Goal: Information Seeking & Learning: Learn about a topic

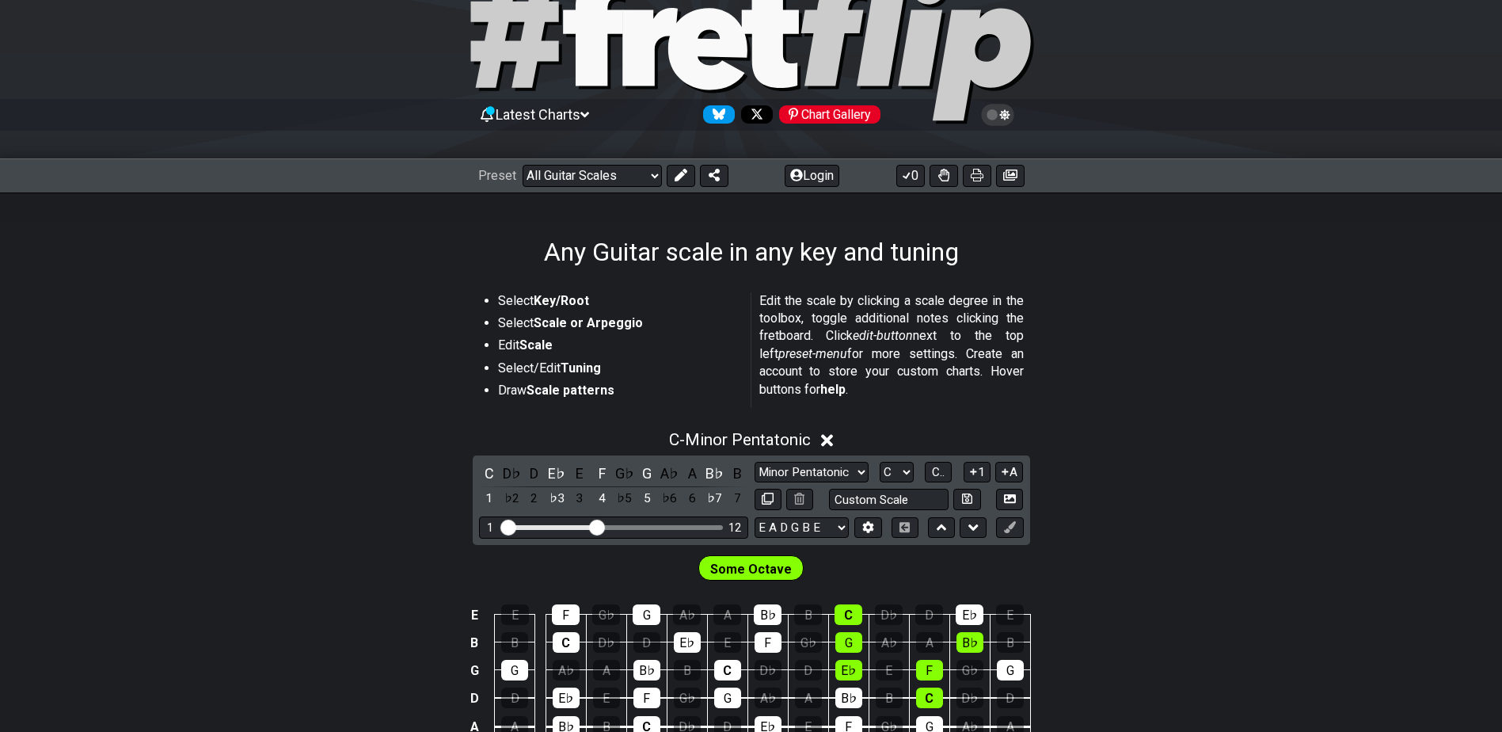
scroll to position [158, 0]
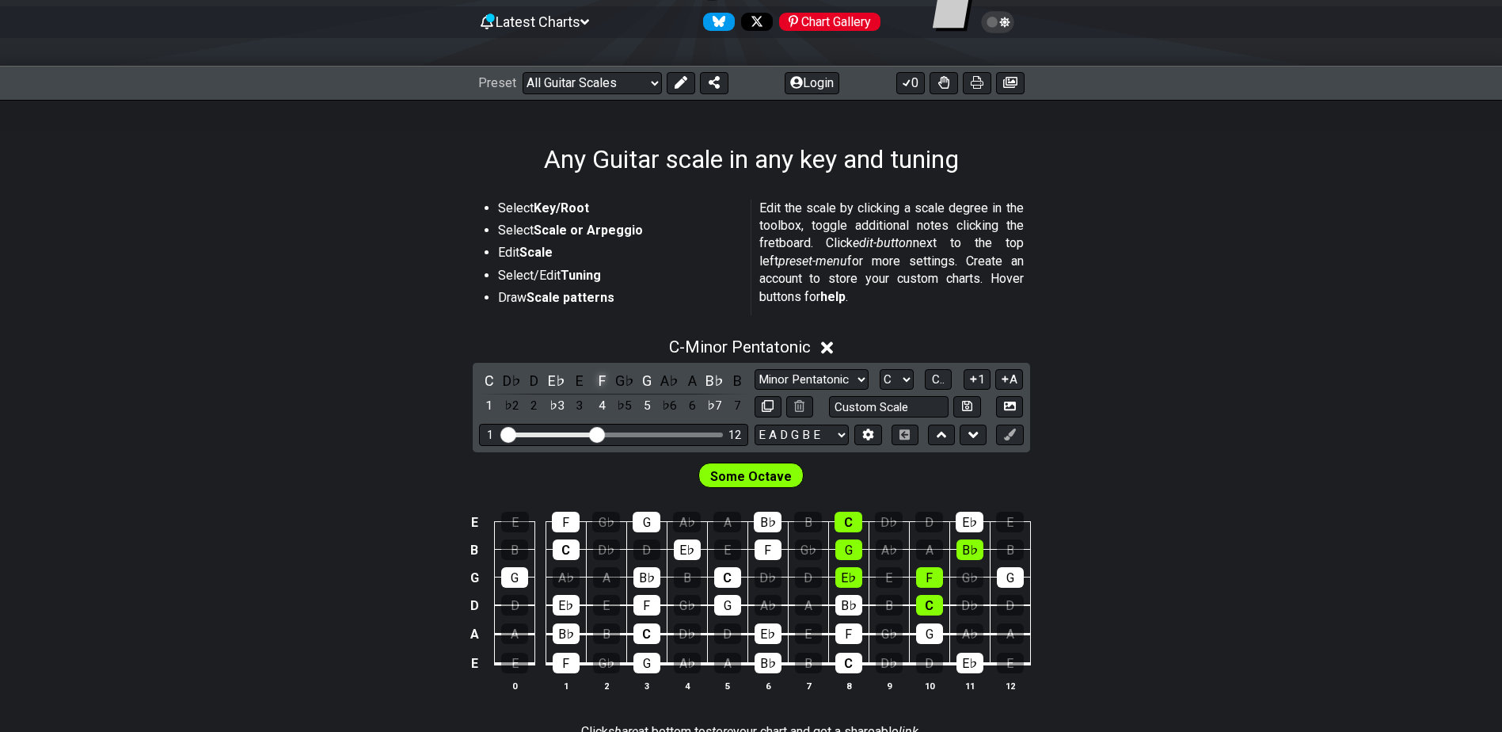
click at [603, 386] on div "F" at bounding box center [601, 380] width 21 height 21
click at [815, 384] on select "Minor Pentatonic Root Minor Pentatonic Major Pentatonic Minor Blues Major Blues…" at bounding box center [811, 379] width 114 height 21
click at [895, 379] on select "A♭ A A♯ B♭ B C C♯ D♭ D D♯ E♭ E F F♯ G♭ G G♯" at bounding box center [897, 379] width 34 height 21
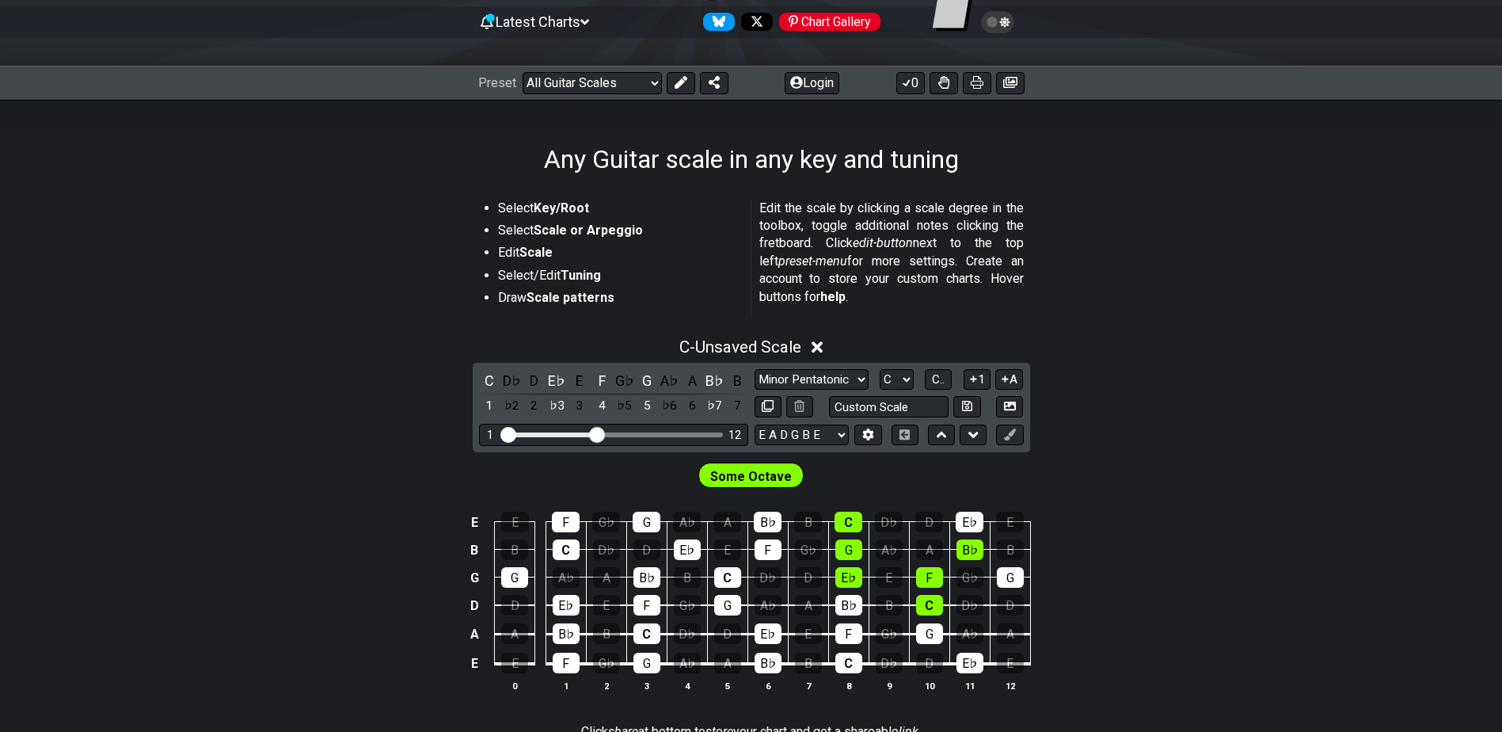
select select "Eb"
click at [880, 369] on select "A♭ A A♯ B♭ B C C♯ D♭ D D♯ E♭ E F F♯ G♭ G G♯" at bounding box center [897, 379] width 34 height 21
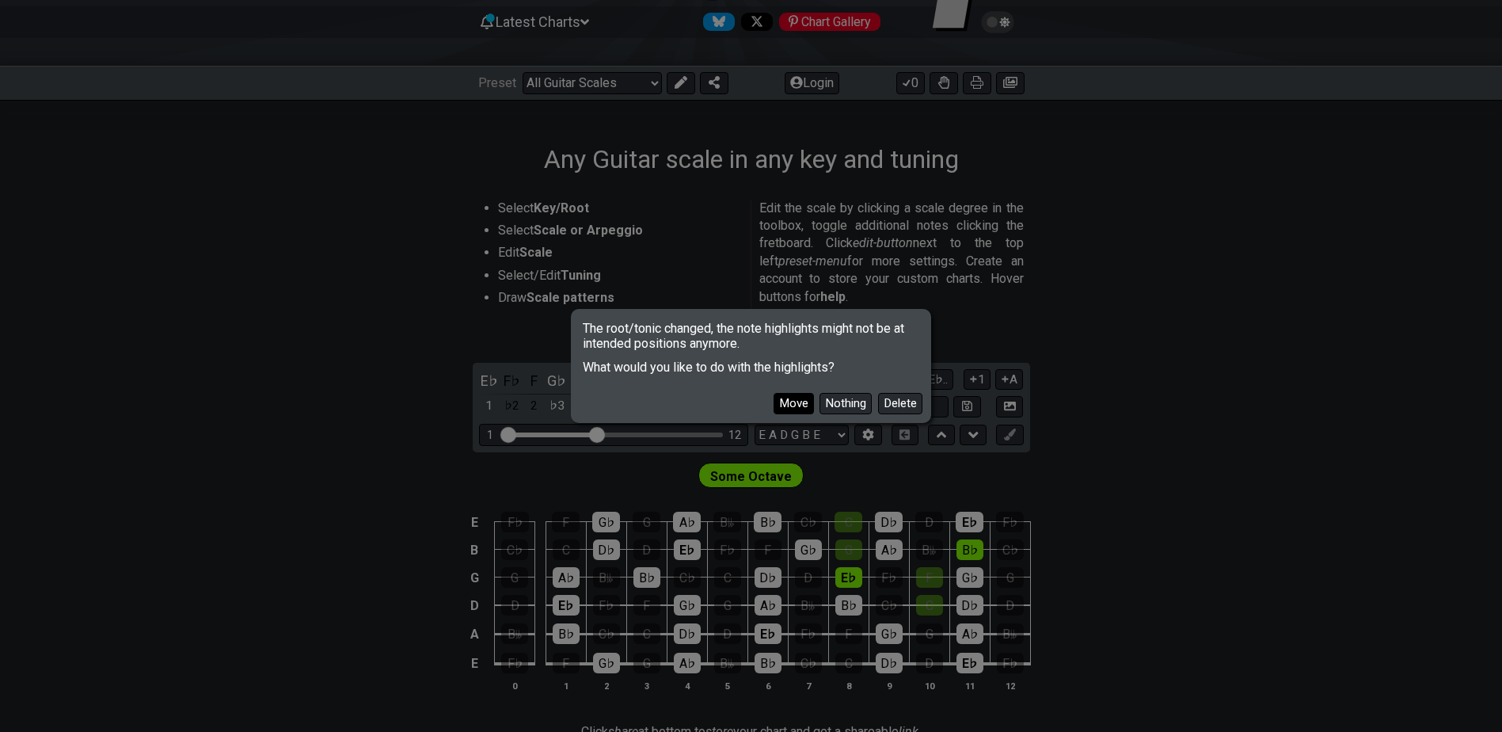
click at [788, 399] on button "Move" at bounding box center [793, 403] width 40 height 21
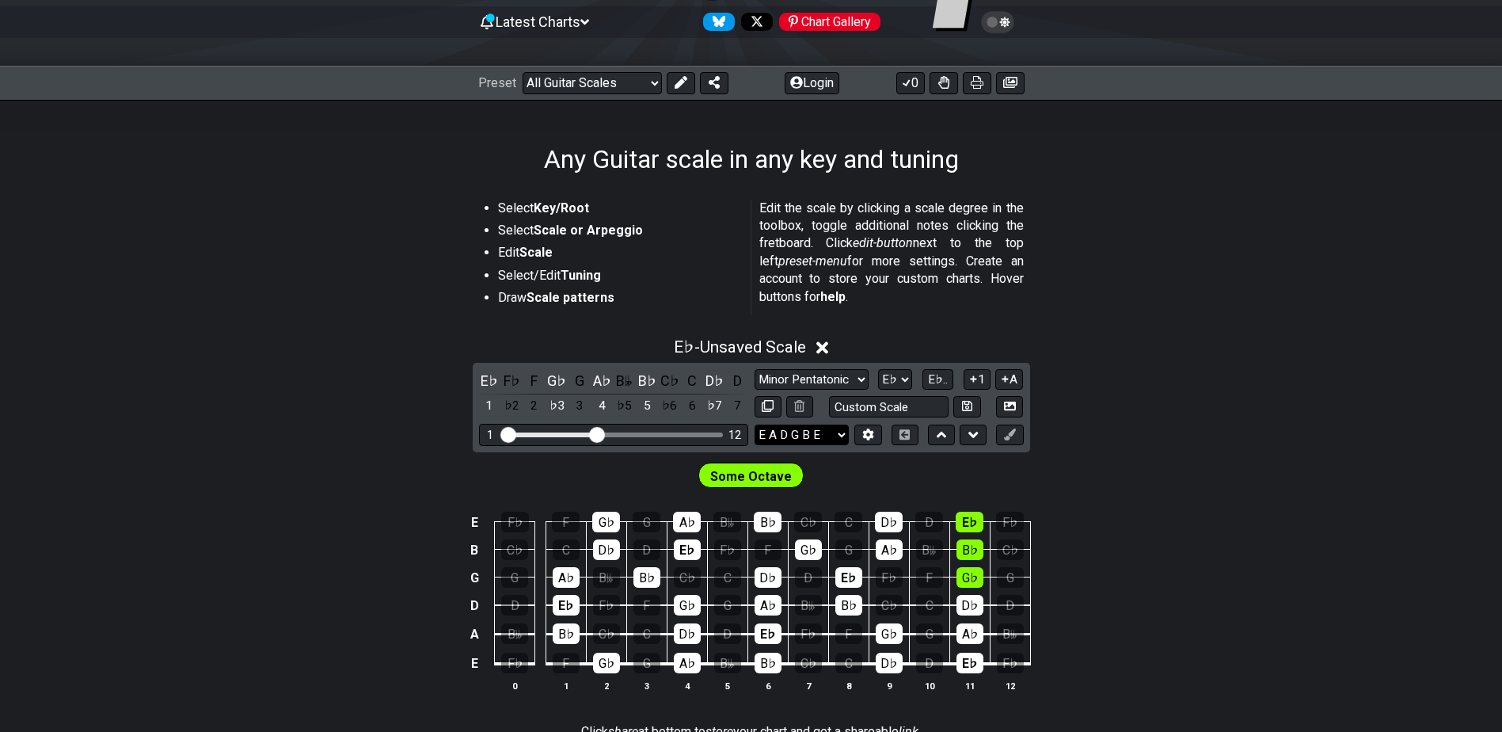
click at [819, 432] on select "E A D G B E E A D G B E E A D G B E B E A D F♯ B A D G C E A D A D G B E E♭ A♭ …" at bounding box center [801, 434] width 94 height 21
click at [796, 436] on select "E A D G B E E A D G B E E A D G B E B E A D F♯ B A D G C E A D A D G B E E♭ A♭ …" at bounding box center [801, 434] width 94 height 21
click at [1125, 315] on section "Select Key/Root Select Scale or Arpeggio Edit Scale Select/Edit Tuning Draw Sca…" at bounding box center [751, 260] width 1502 height 135
click at [840, 409] on input "text" at bounding box center [889, 406] width 120 height 21
type input "Custom Scale"
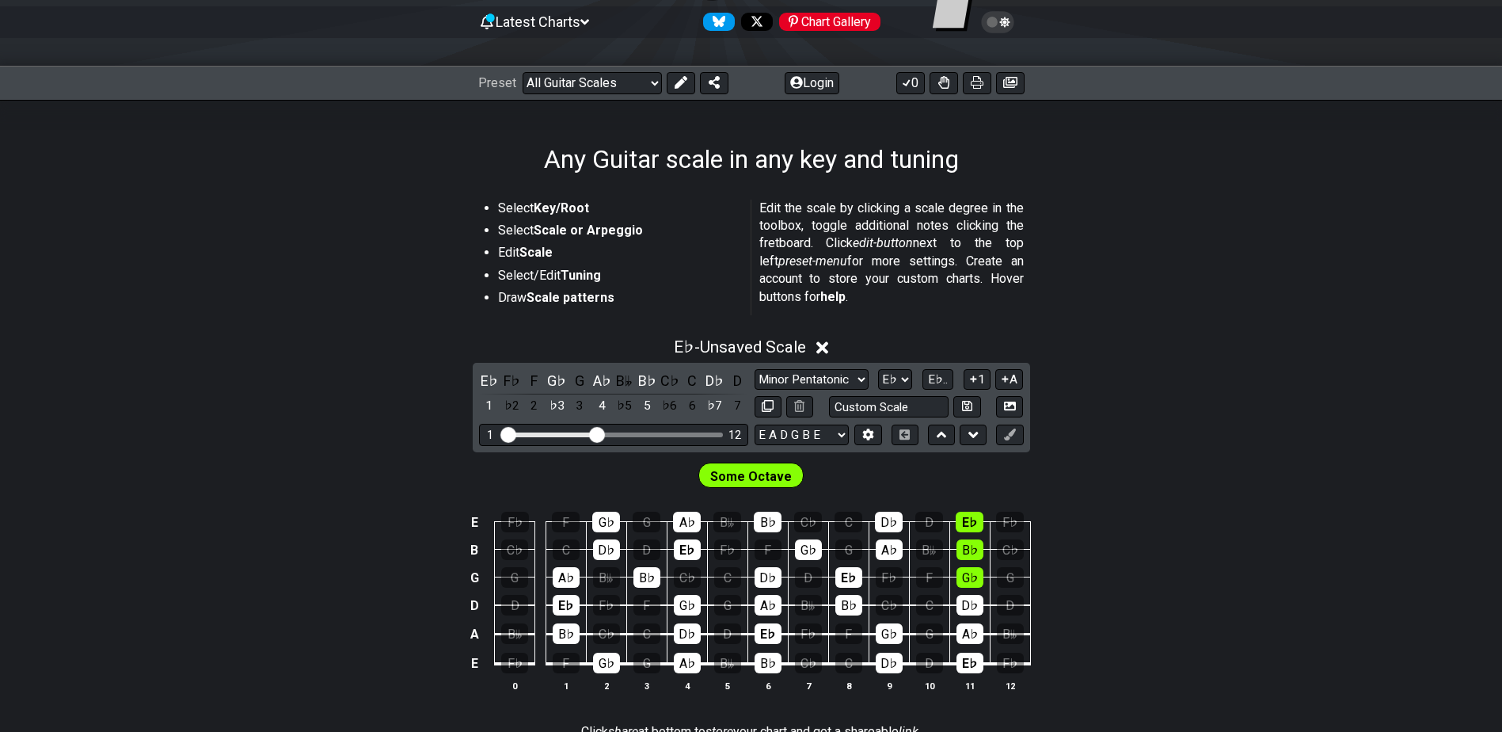
click at [1143, 422] on div "E♭ - Unsaved Scale E♭ F♭ F G♭ G A♭ B𝄫 B♭ C♭ C D♭ D 1 ♭2 2 ♭3 3 4 ♭5 5 ♭6 6 ♭7 7…" at bounding box center [751, 521] width 1502 height 386
click at [839, 427] on select "E A D G B E E A D G B E E A D G B E B E A D F♯ B A D G C E A D A D G B E E♭ A♭ …" at bounding box center [801, 434] width 94 height 21
click at [258, 343] on div "E♭ - Unsaved Scale" at bounding box center [751, 342] width 1502 height 29
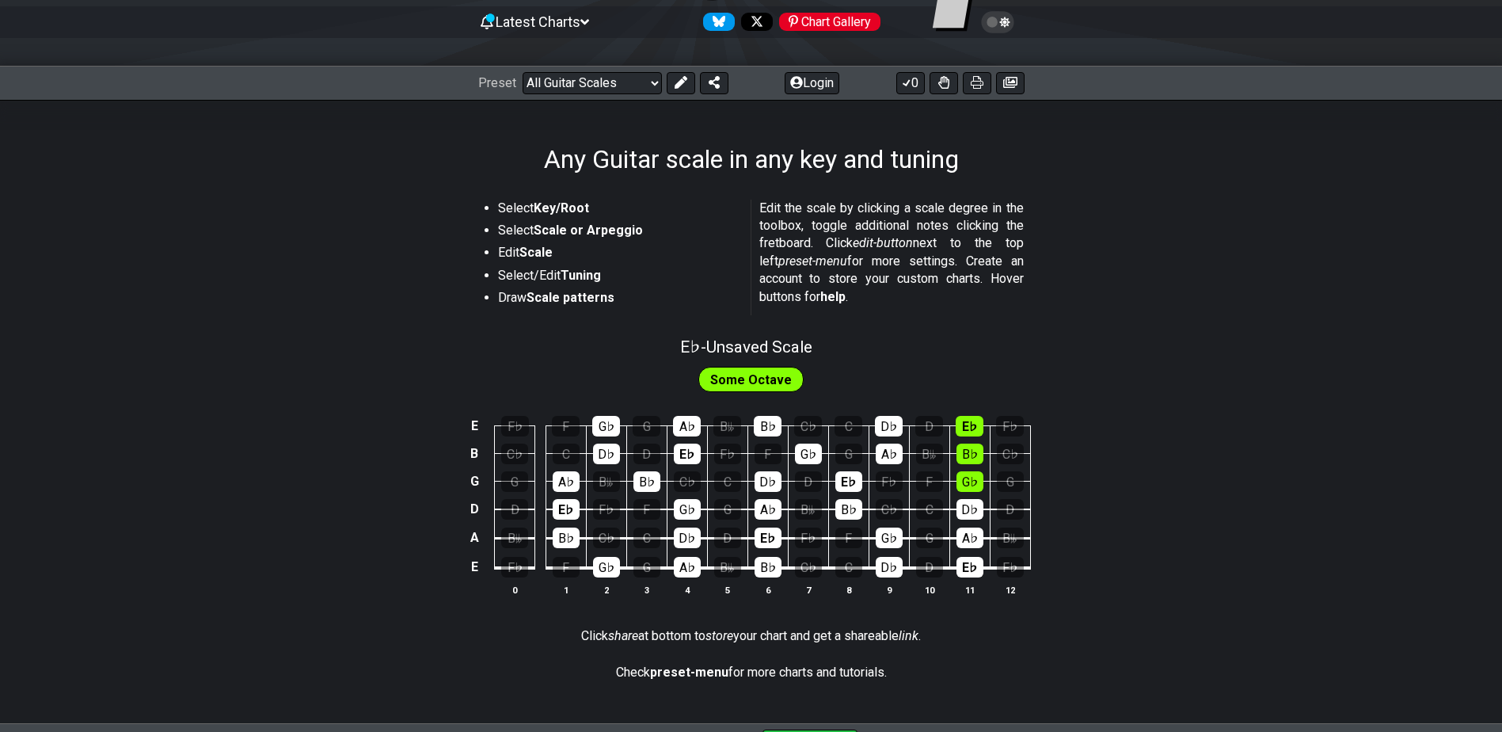
click at [759, 386] on span "Some Octave" at bounding box center [751, 379] width 82 height 23
click at [759, 382] on span "Some Octave" at bounding box center [751, 379] width 82 height 23
click at [773, 358] on div "Some Octave" at bounding box center [751, 375] width 1502 height 40
click at [789, 340] on span "E♭ - Unsaved Scale" at bounding box center [746, 346] width 132 height 19
select select "Eb"
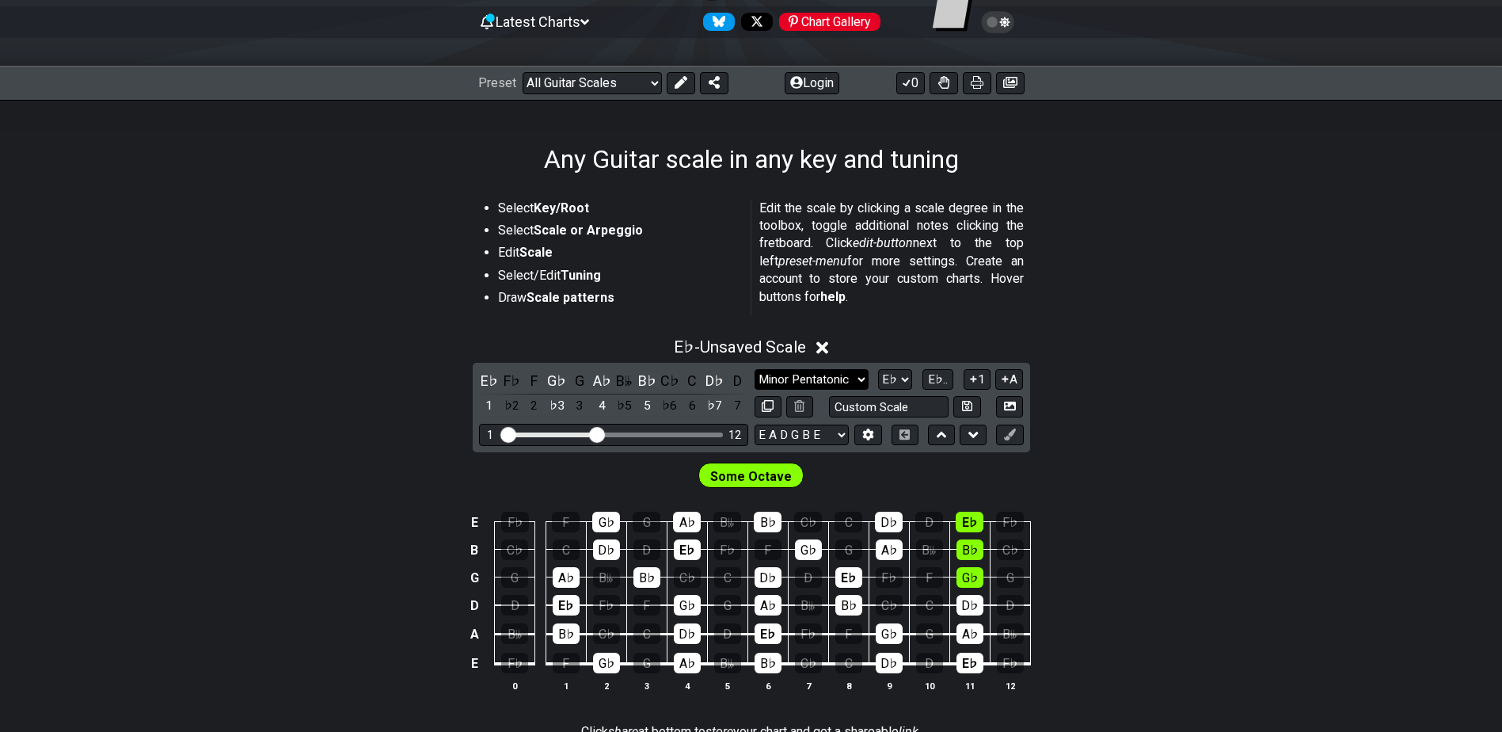
click at [847, 382] on select "Minor Pentatonic Root Minor Pentatonic Major Pentatonic Minor Blues Major Blues…" at bounding box center [811, 379] width 114 height 21
select select "Mixolydian"
click at [754, 369] on select "Minor Pentatonic Root Minor Pentatonic Major Pentatonic Minor Blues Major Blues…" at bounding box center [811, 379] width 114 height 21
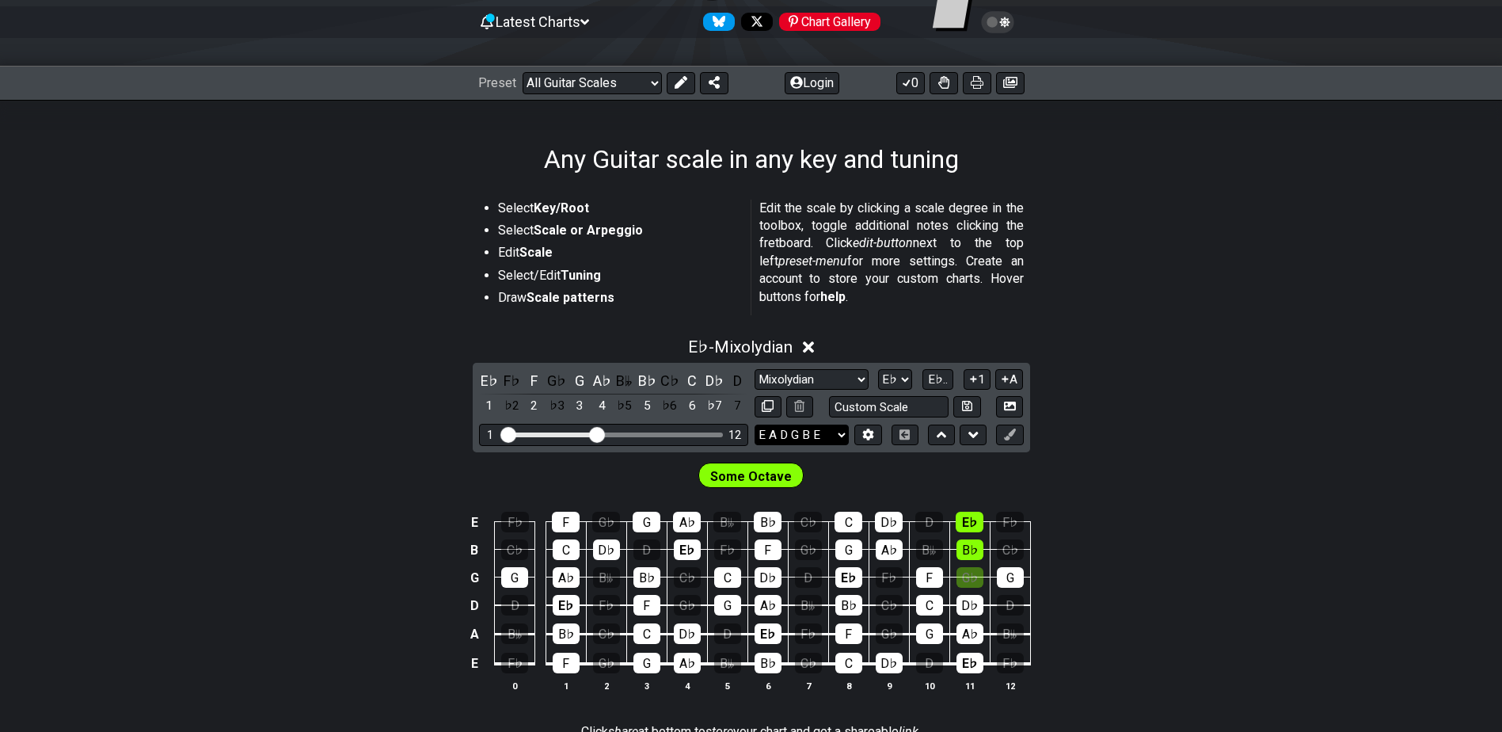
click at [800, 437] on select "E A D G B E E A D G B E E A D G B E B E A D F♯ B A D G C E A D A D G B E E♭ A♭ …" at bounding box center [801, 434] width 94 height 21
click at [1005, 248] on p "Edit the scale by clicking a scale degree in the toolbox, toggle additional not…" at bounding box center [891, 253] width 264 height 106
click at [799, 434] on select "E A D G B E E A D G B E E A D G B E B E A D F♯ B A D G C E A D A D G B E E♭ A♭ …" at bounding box center [801, 434] width 94 height 21
select select "Eb Ab Db Gb Bb Eb"
click at [754, 424] on select "E A D G B E E A D G B E E A D G B E B E A D F♯ B A D G C E A D A D G B E E♭ A♭ …" at bounding box center [801, 434] width 94 height 21
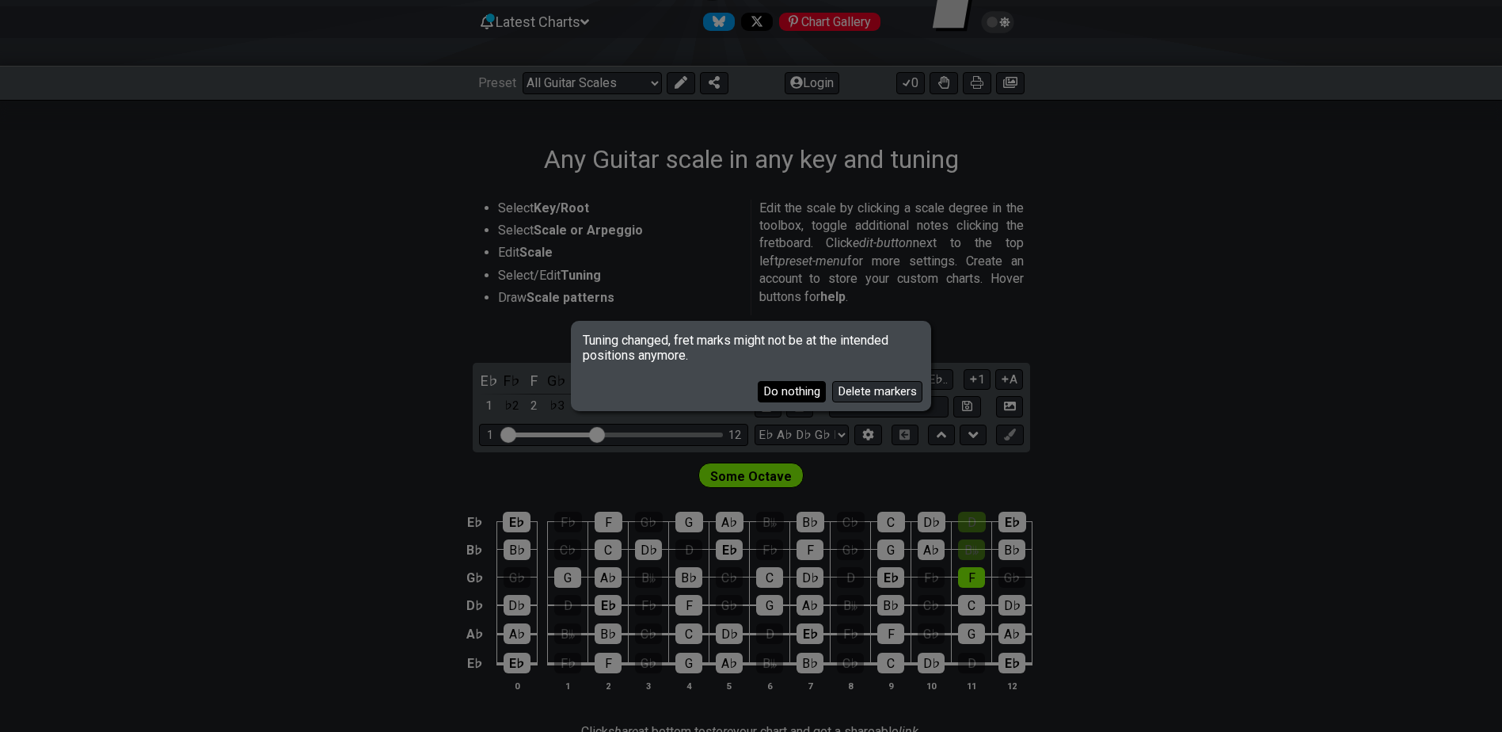
click at [779, 386] on button "Do nothing" at bounding box center [792, 391] width 68 height 21
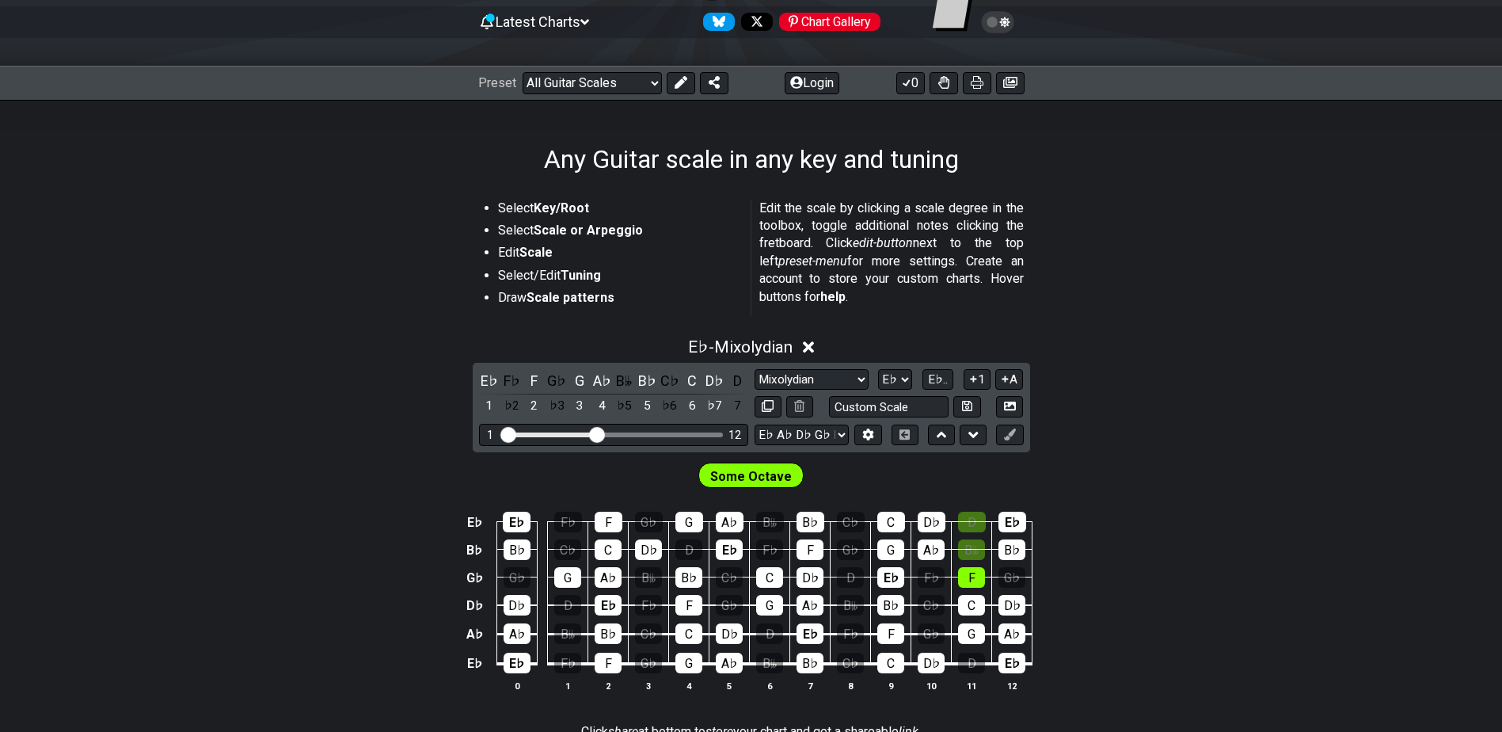
click at [1119, 181] on div "Select Key/Root Select Scale or Arpeggio Edit Scale Select/Edit Tuning Draw Sca…" at bounding box center [751, 497] width 1502 height 646
